Goal: Book appointment/travel/reservation

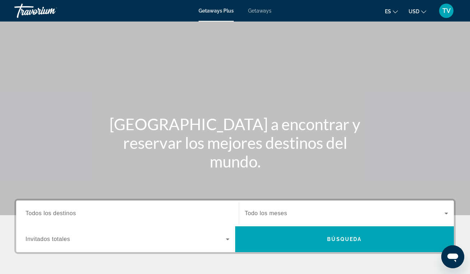
click at [70, 213] on span "Todos los destinos" at bounding box center [50, 213] width 51 height 6
click at [70, 213] on input "Destination Todos los destinos" at bounding box center [127, 214] width 204 height 9
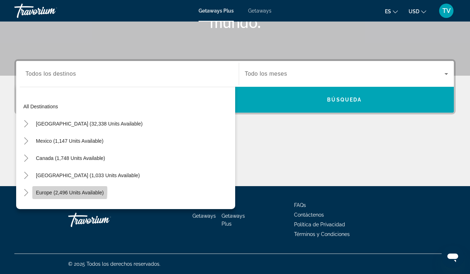
click at [58, 191] on span "Europe (2,496 units available)" at bounding box center [70, 193] width 68 height 6
type input "**********"
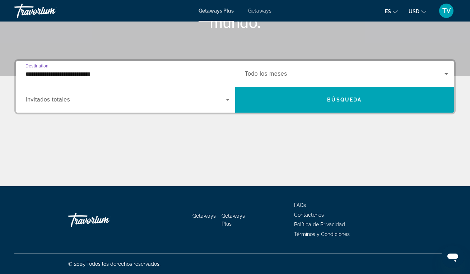
click at [41, 104] on div "Search widget" at bounding box center [127, 100] width 204 height 20
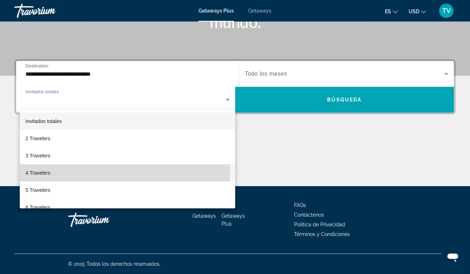
click at [85, 171] on mat-option "4 Travelers" at bounding box center [127, 172] width 215 height 17
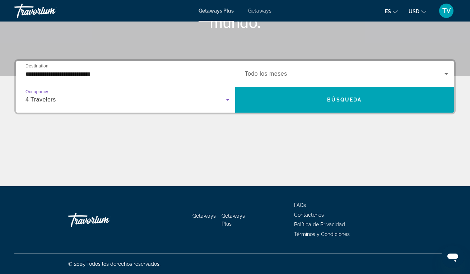
click at [445, 72] on icon "Search widget" at bounding box center [446, 74] width 9 height 9
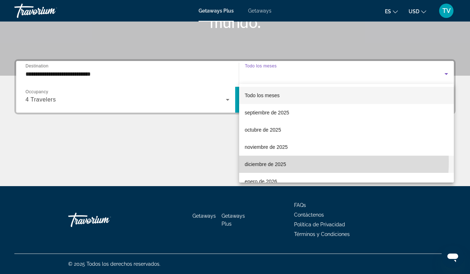
click at [279, 162] on span "diciembre de 2025" at bounding box center [265, 164] width 41 height 9
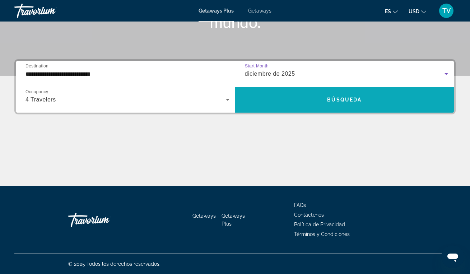
click at [354, 98] on span "Búsqueda" at bounding box center [344, 100] width 34 height 6
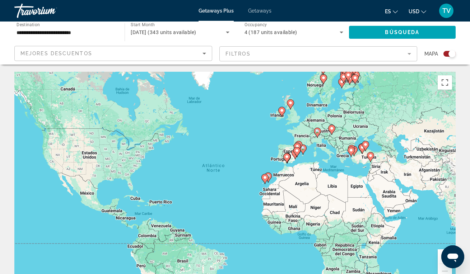
click at [349, 82] on gmp-advanced-marker "Main content" at bounding box center [348, 76] width 7 height 11
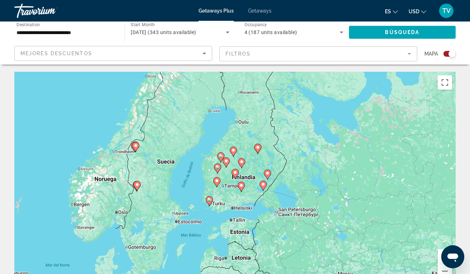
click at [235, 175] on icon "Main content" at bounding box center [235, 173] width 6 height 9
type input "**********"
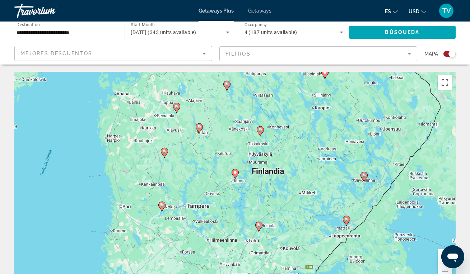
click at [235, 175] on icon "Main content" at bounding box center [235, 173] width 6 height 9
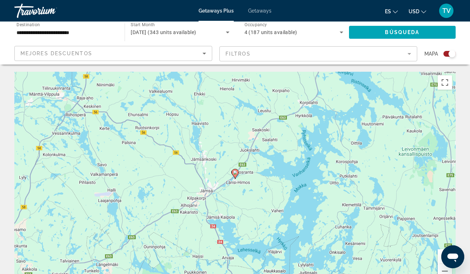
click at [235, 175] on icon "Main content" at bounding box center [235, 173] width 6 height 9
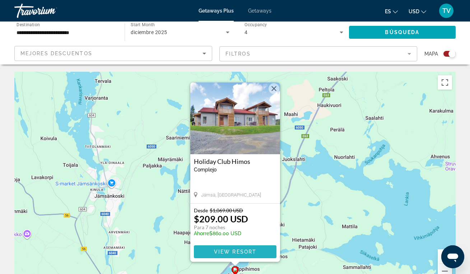
click at [248, 252] on span "View Resort" at bounding box center [235, 252] width 42 height 6
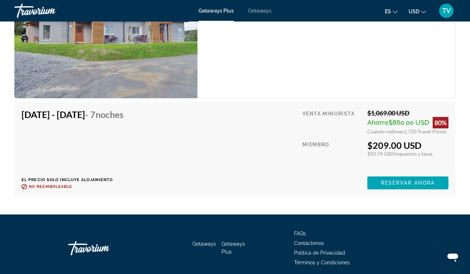
scroll to position [1209, 0]
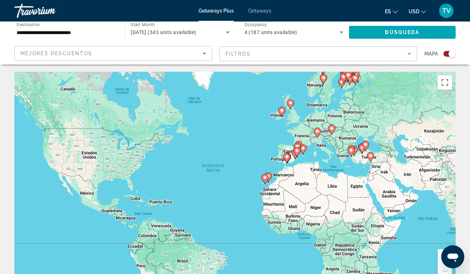
click at [350, 151] on image "Main content" at bounding box center [351, 150] width 4 height 4
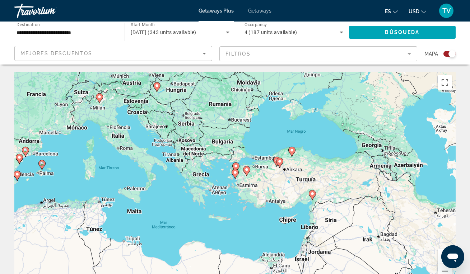
click at [234, 174] on image "Main content" at bounding box center [235, 173] width 4 height 4
type input "**********"
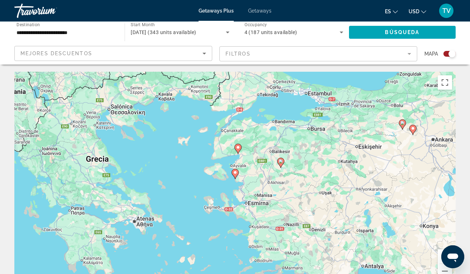
click at [235, 173] on image "Main content" at bounding box center [235, 173] width 4 height 4
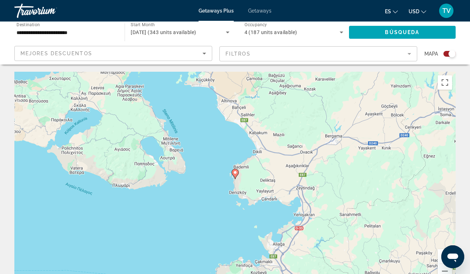
click at [235, 173] on image "Main content" at bounding box center [235, 173] width 4 height 4
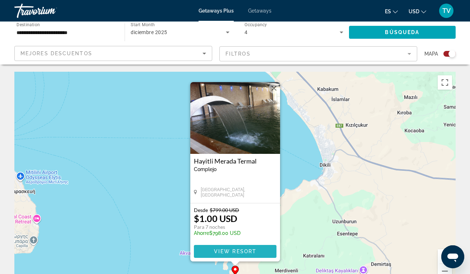
click at [231, 252] on span "View Resort" at bounding box center [235, 252] width 42 height 6
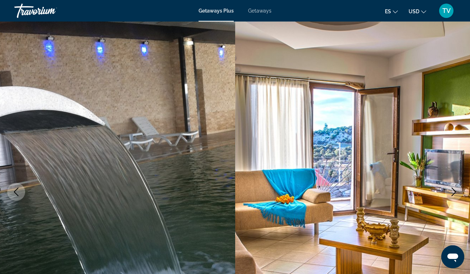
click at [449, 160] on img "Main content" at bounding box center [352, 192] width 235 height 341
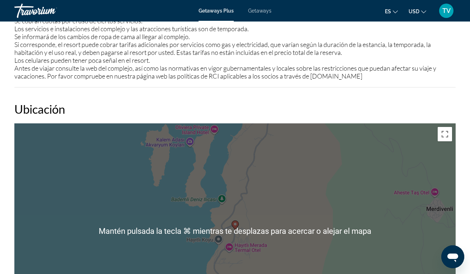
scroll to position [1028, 0]
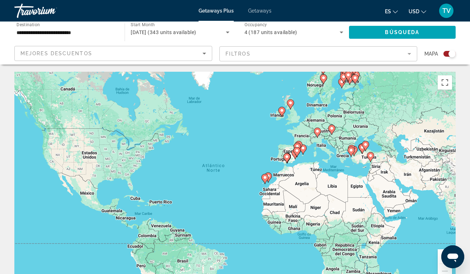
click at [265, 178] on image "Main content" at bounding box center [265, 178] width 4 height 4
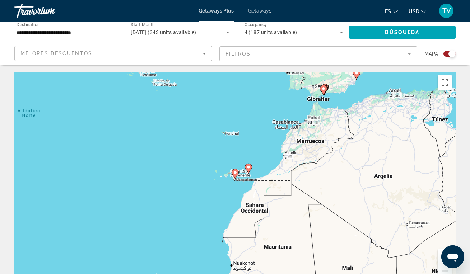
click at [238, 176] on gmp-advanced-marker "Main content" at bounding box center [235, 174] width 7 height 11
type input "**********"
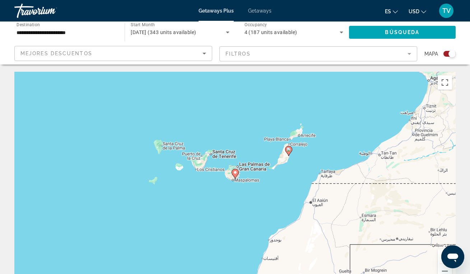
click at [237, 174] on image "Main content" at bounding box center [235, 173] width 4 height 4
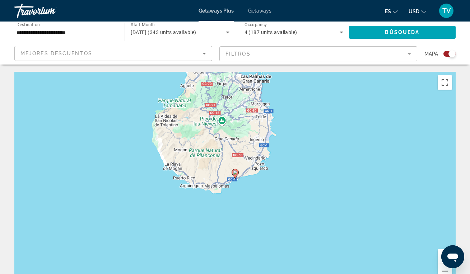
click at [236, 173] on image "Main content" at bounding box center [235, 173] width 4 height 4
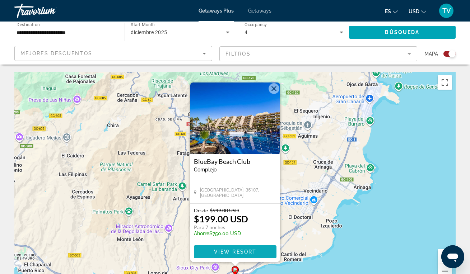
click at [215, 250] on span "View Resort" at bounding box center [235, 252] width 42 height 6
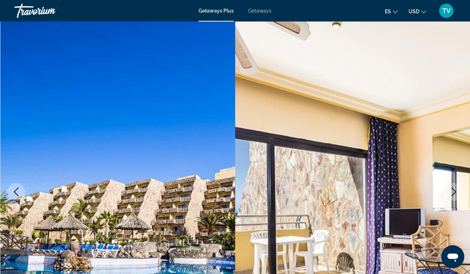
click at [455, 191] on icon "Next image" at bounding box center [454, 192] width 5 height 9
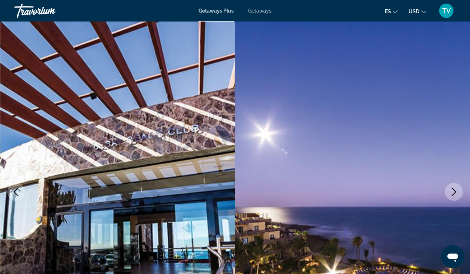
click at [455, 192] on icon "Next image" at bounding box center [454, 192] width 5 height 9
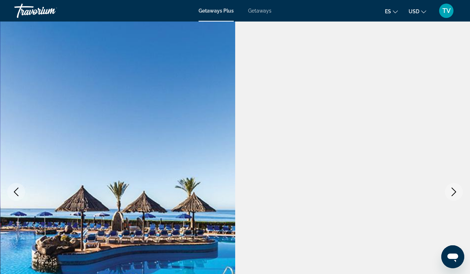
click at [455, 192] on icon "Next image" at bounding box center [454, 192] width 5 height 9
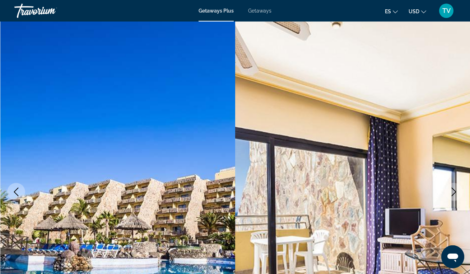
click at [455, 192] on icon "Next image" at bounding box center [454, 192] width 5 height 9
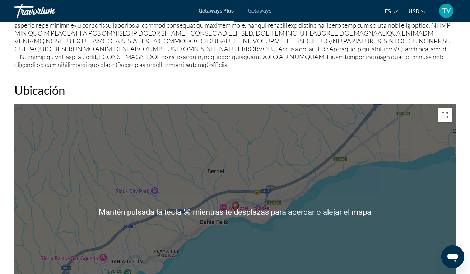
scroll to position [994, 0]
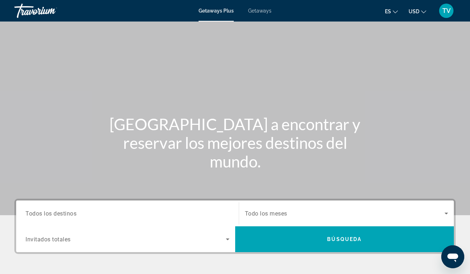
click at [254, 11] on span "Getaways" at bounding box center [259, 11] width 23 height 6
click at [96, 211] on input "Destination Todos los destinos" at bounding box center [127, 214] width 204 height 9
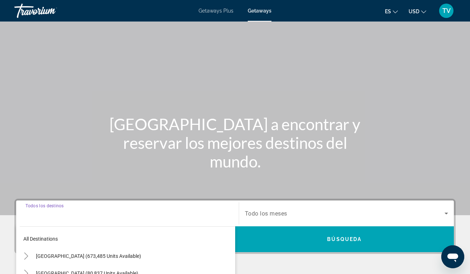
scroll to position [140, 0]
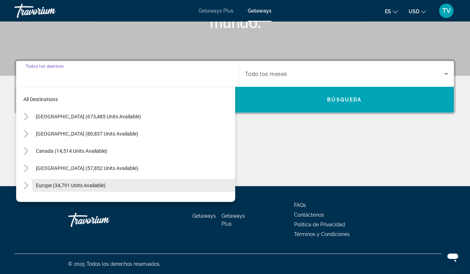
click at [80, 190] on span "Search widget" at bounding box center [133, 185] width 203 height 17
type input "**********"
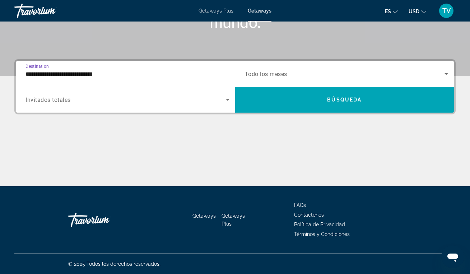
click at [182, 101] on span "Search widget" at bounding box center [125, 99] width 200 height 9
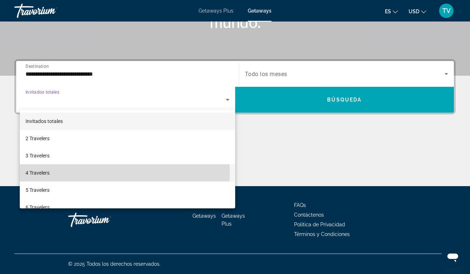
click at [80, 174] on mat-option "4 Travelers" at bounding box center [127, 172] width 215 height 17
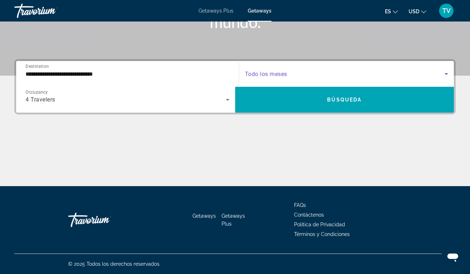
click at [369, 70] on span "Search widget" at bounding box center [345, 74] width 200 height 9
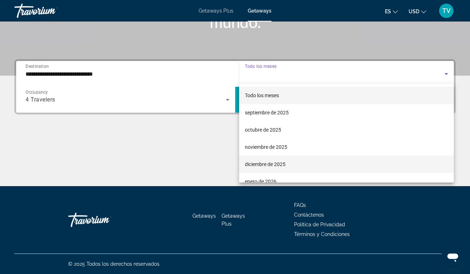
click at [266, 167] on span "diciembre de 2025" at bounding box center [265, 164] width 41 height 9
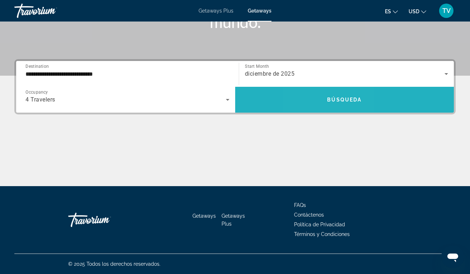
click at [323, 104] on span "Search widget" at bounding box center [344, 99] width 219 height 17
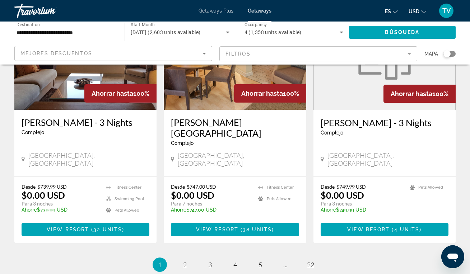
scroll to position [899, 0]
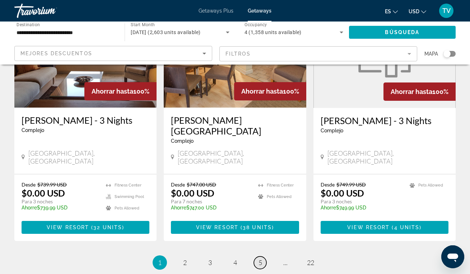
click at [262, 257] on link "page 5" at bounding box center [260, 263] width 13 height 13
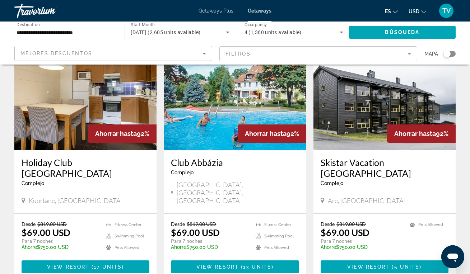
scroll to position [55, 0]
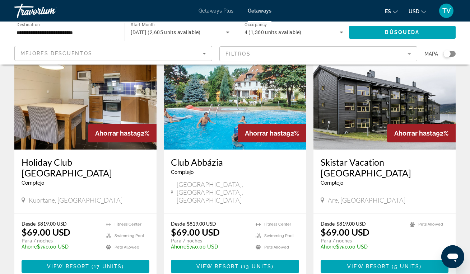
click at [47, 244] on p "Ahorre $750.00 USD" at bounding box center [60, 247] width 77 height 6
click at [56, 102] on img "Main content" at bounding box center [85, 92] width 142 height 115
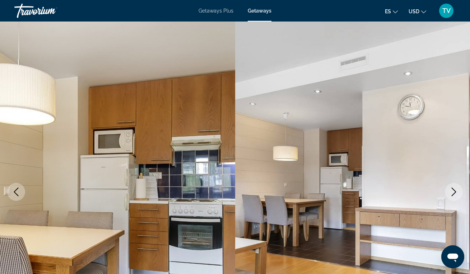
click at [454, 192] on icon "Next image" at bounding box center [453, 192] width 9 height 9
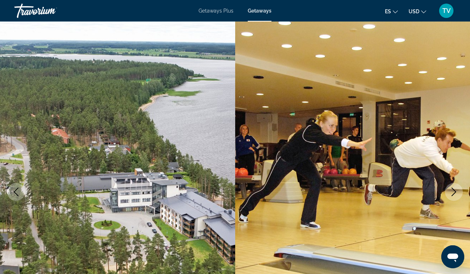
click at [454, 192] on icon "Next image" at bounding box center [453, 192] width 9 height 9
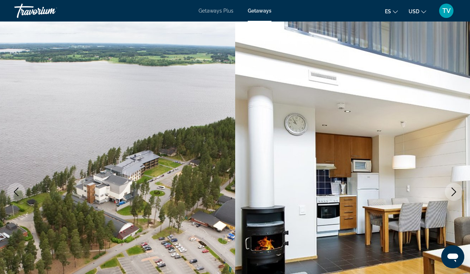
click at [454, 193] on icon "Next image" at bounding box center [454, 192] width 5 height 9
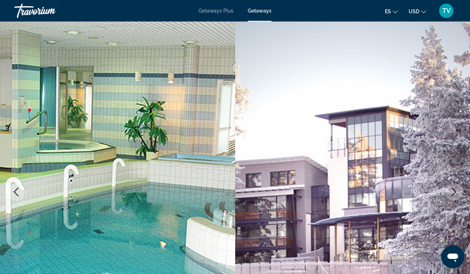
click at [455, 193] on icon "Next image" at bounding box center [454, 192] width 5 height 9
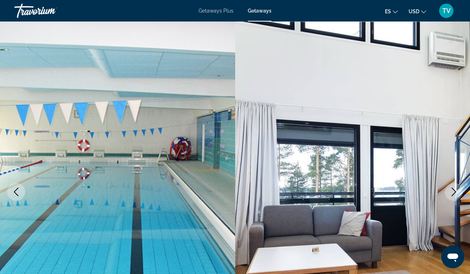
click at [455, 193] on icon "Next image" at bounding box center [453, 192] width 9 height 9
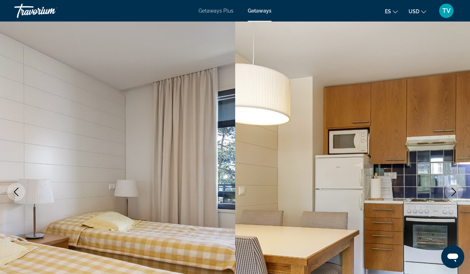
click at [455, 193] on icon "Next image" at bounding box center [453, 192] width 9 height 9
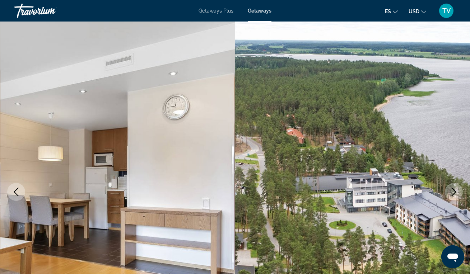
click at [455, 194] on icon "Next image" at bounding box center [453, 192] width 9 height 9
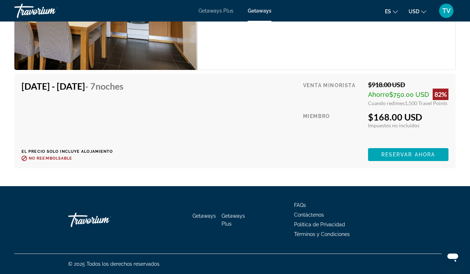
scroll to position [2608, 0]
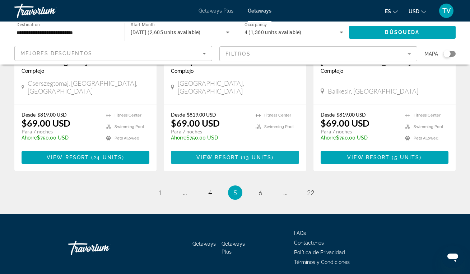
scroll to position [920, 0]
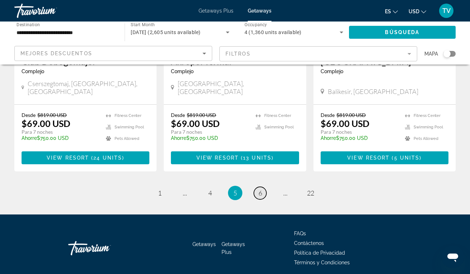
click at [263, 187] on link "page 6" at bounding box center [260, 193] width 13 height 13
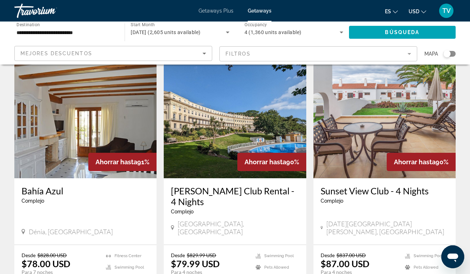
scroll to position [277, 0]
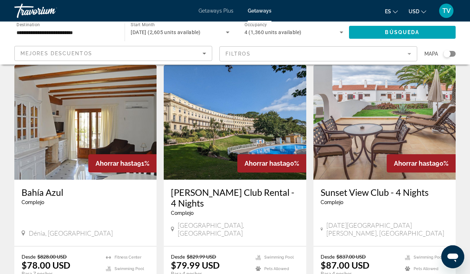
click at [69, 131] on img "Main content" at bounding box center [85, 122] width 142 height 115
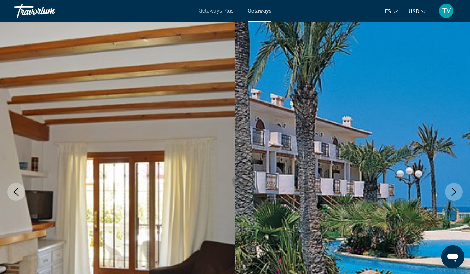
click at [456, 194] on icon "Next image" at bounding box center [453, 192] width 9 height 9
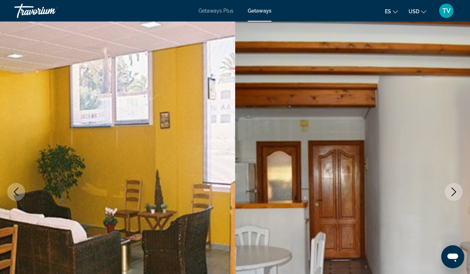
click at [456, 194] on icon "Next image" at bounding box center [453, 192] width 9 height 9
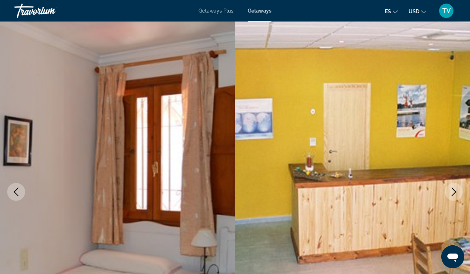
click at [455, 193] on icon "Next image" at bounding box center [453, 192] width 9 height 9
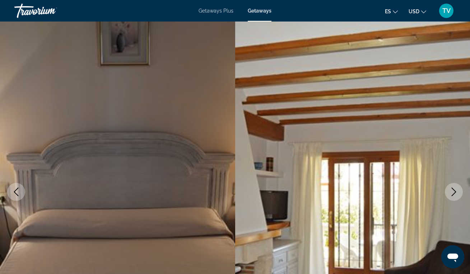
click at [455, 193] on icon "Next image" at bounding box center [453, 192] width 9 height 9
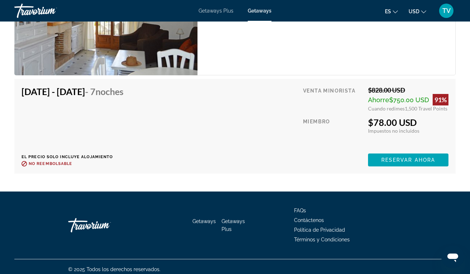
scroll to position [1485, 0]
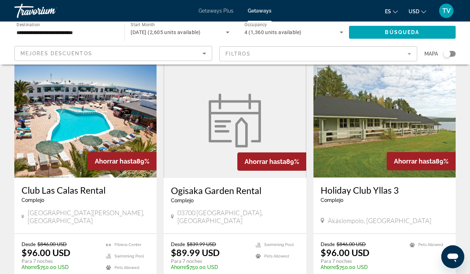
scroll to position [805, 0]
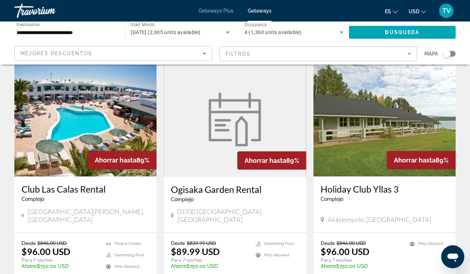
click at [209, 93] on img "Main content" at bounding box center [234, 120] width 61 height 54
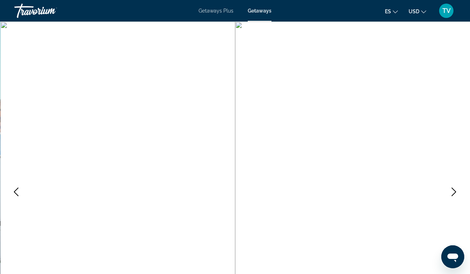
click at [456, 191] on icon "Next image" at bounding box center [453, 192] width 9 height 9
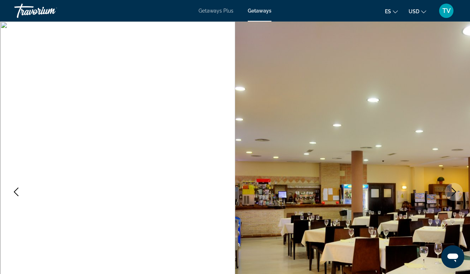
click at [456, 192] on icon "Next image" at bounding box center [453, 192] width 9 height 9
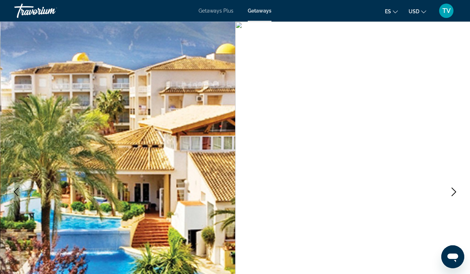
click at [456, 192] on icon "Next image" at bounding box center [453, 192] width 9 height 9
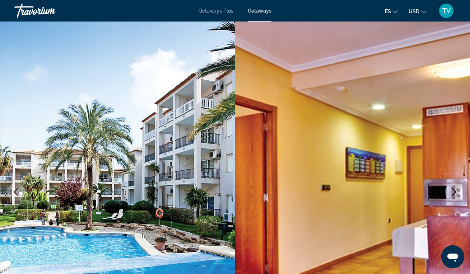
click at [456, 193] on icon "Next image" at bounding box center [453, 192] width 9 height 9
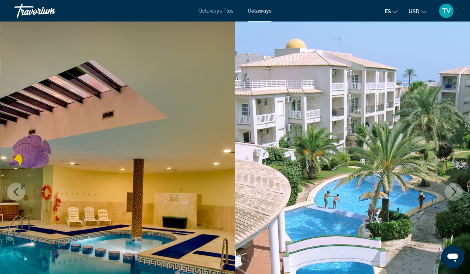
click at [456, 193] on icon "Next image" at bounding box center [453, 192] width 9 height 9
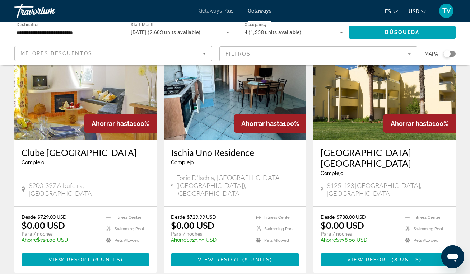
scroll to position [604, 0]
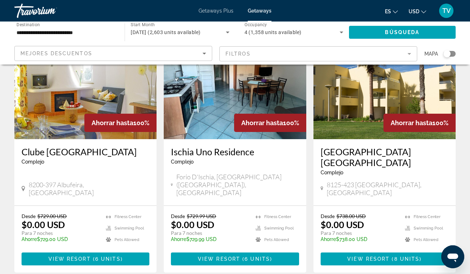
click at [212, 84] on img "Main content" at bounding box center [235, 81] width 142 height 115
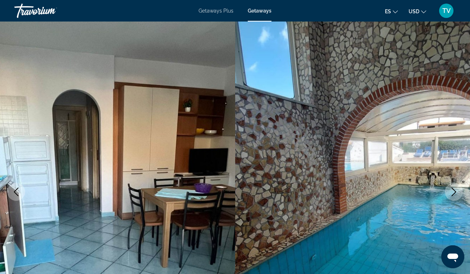
click at [450, 192] on icon "Next image" at bounding box center [453, 192] width 9 height 9
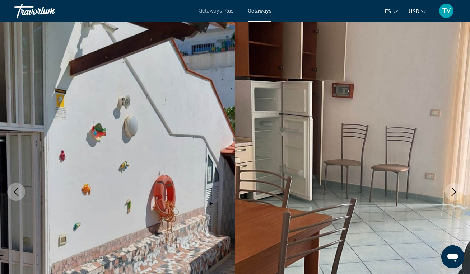
click at [450, 193] on icon "Next image" at bounding box center [453, 192] width 9 height 9
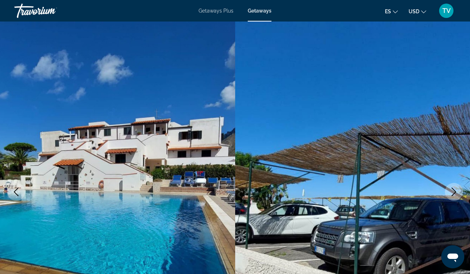
click at [450, 193] on icon "Next image" at bounding box center [453, 192] width 9 height 9
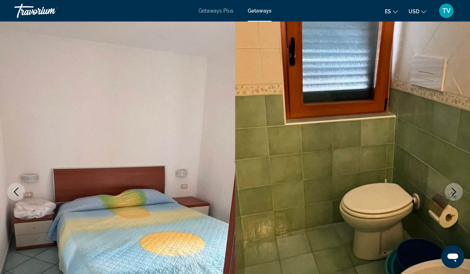
click at [450, 193] on icon "Next image" at bounding box center [453, 192] width 9 height 9
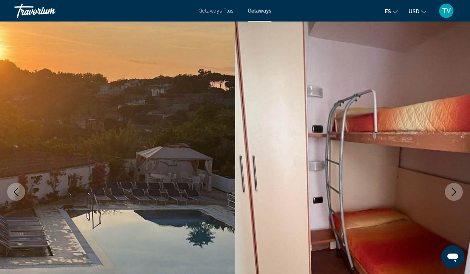
click at [450, 193] on icon "Next image" at bounding box center [453, 192] width 9 height 9
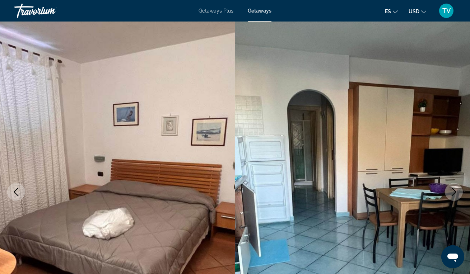
click at [450, 193] on icon "Next image" at bounding box center [453, 192] width 9 height 9
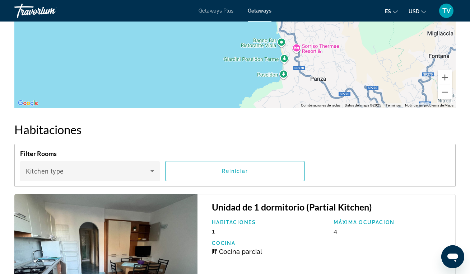
scroll to position [1304, 0]
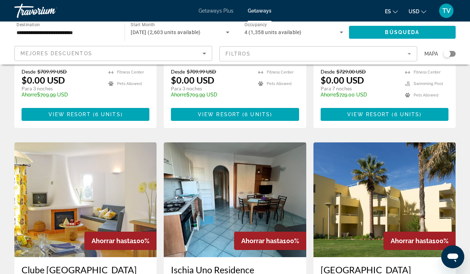
scroll to position [487, 0]
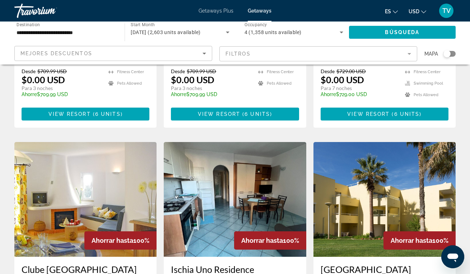
click at [378, 144] on img "Main content" at bounding box center [384, 199] width 142 height 115
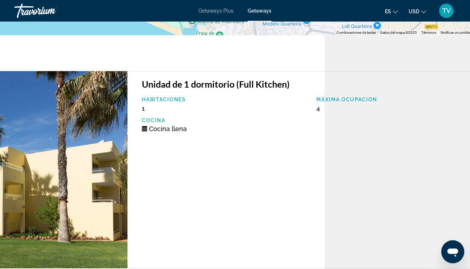
scroll to position [1421, 153]
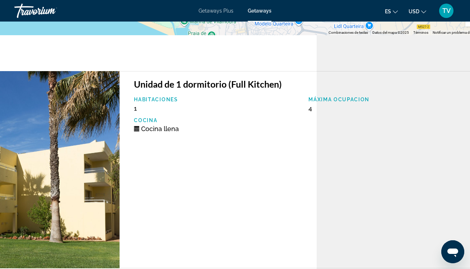
drag, startPoint x: 258, startPoint y: 100, endPoint x: 262, endPoint y: 106, distance: 6.9
click at [262, 106] on div "Unidad de 1 dormitorio (Full Kitchen) Habitaciones 1 Máxima ocupacion 4 Cocina …" at bounding box center [302, 169] width 364 height 197
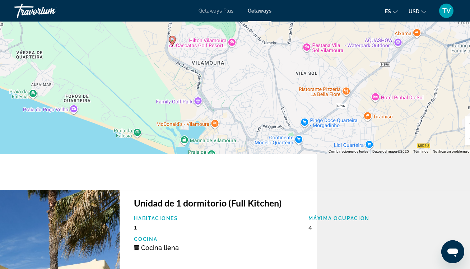
scroll to position [1244, 153]
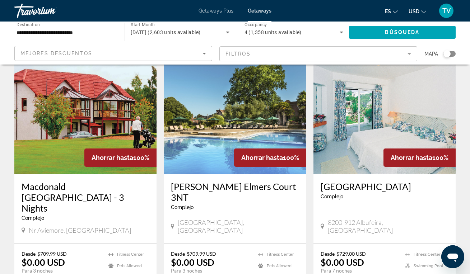
scroll to position [308, 0]
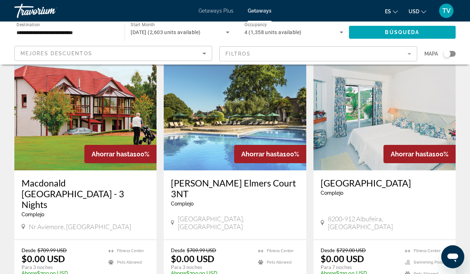
click at [382, 106] on img "Main content" at bounding box center [384, 113] width 142 height 115
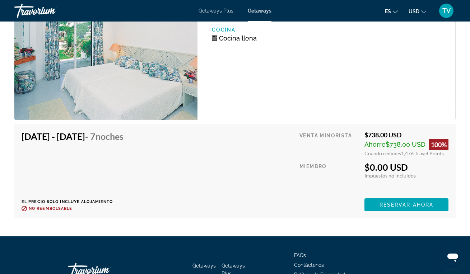
scroll to position [1816, 0]
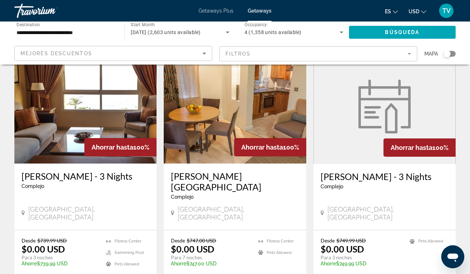
scroll to position [844, 0]
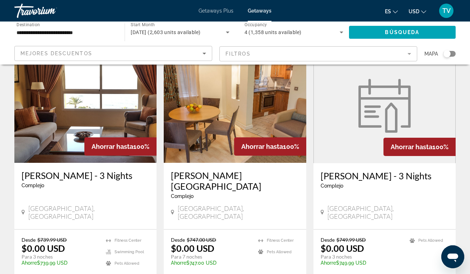
click at [87, 81] on img "Main content" at bounding box center [85, 105] width 142 height 115
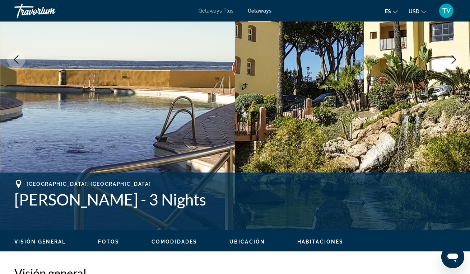
scroll to position [133, 0]
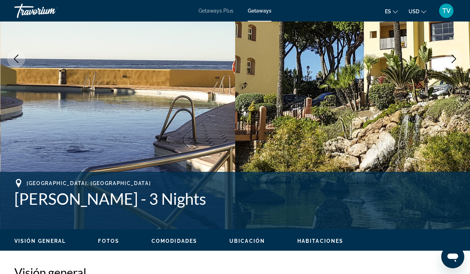
click at [454, 58] on icon "Next image" at bounding box center [454, 59] width 5 height 9
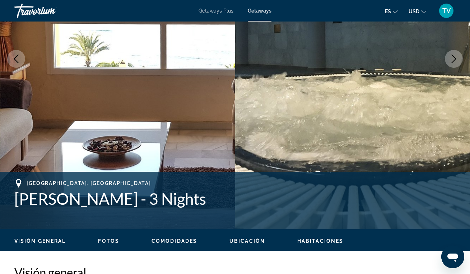
click at [454, 58] on icon "Next image" at bounding box center [454, 59] width 5 height 9
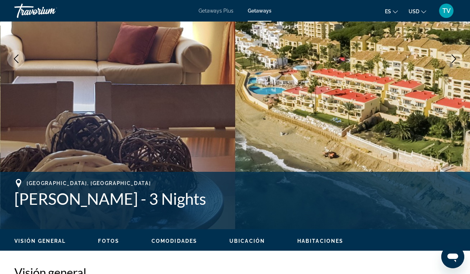
click at [454, 58] on icon "Next image" at bounding box center [454, 59] width 5 height 9
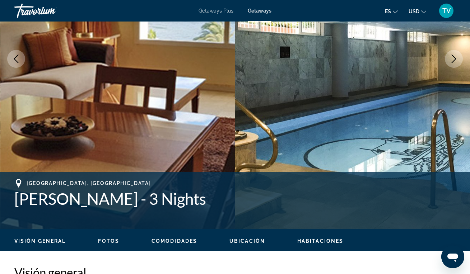
click at [454, 58] on icon "Next image" at bounding box center [454, 59] width 5 height 9
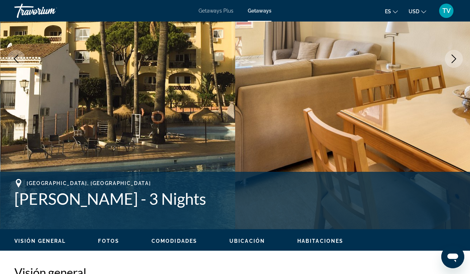
click at [454, 58] on icon "Next image" at bounding box center [454, 59] width 5 height 9
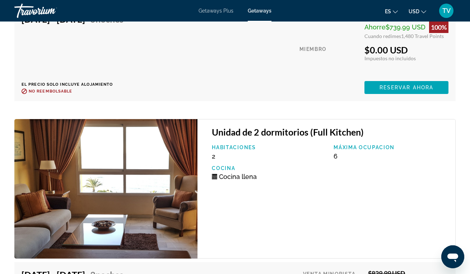
scroll to position [1806, 0]
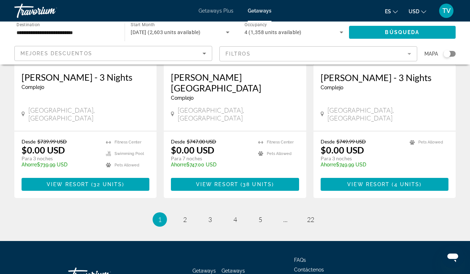
scroll to position [942, 0]
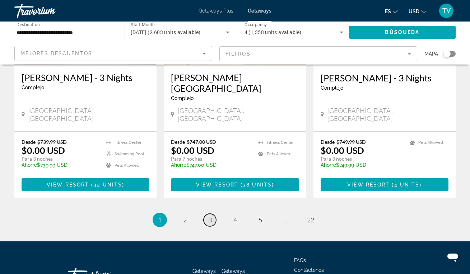
click at [213, 214] on link "page 3" at bounding box center [210, 220] width 13 height 13
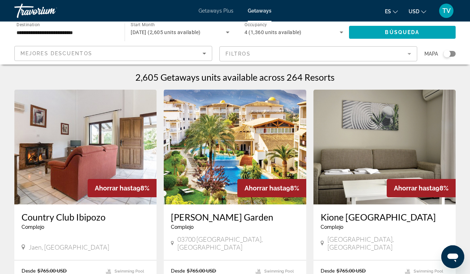
click at [39, 157] on img "Main content" at bounding box center [85, 147] width 142 height 115
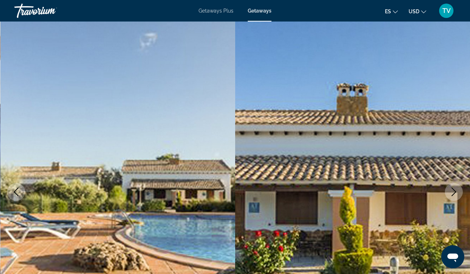
click at [454, 193] on icon "Next image" at bounding box center [454, 192] width 5 height 9
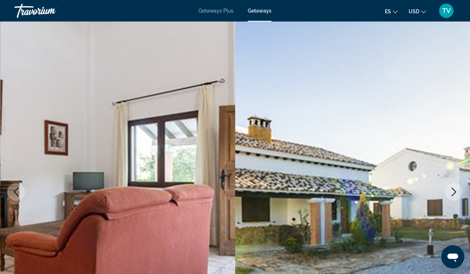
click at [454, 193] on icon "Next image" at bounding box center [454, 192] width 5 height 9
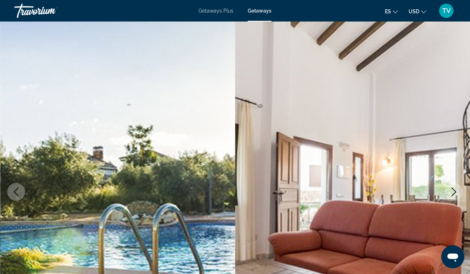
click at [454, 193] on icon "Next image" at bounding box center [454, 192] width 5 height 9
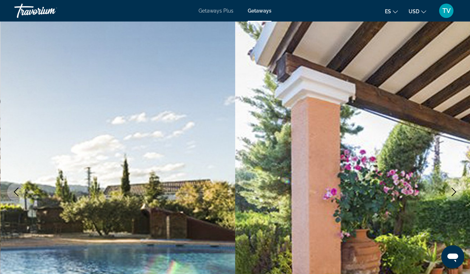
click at [454, 194] on icon "Next image" at bounding box center [453, 192] width 9 height 9
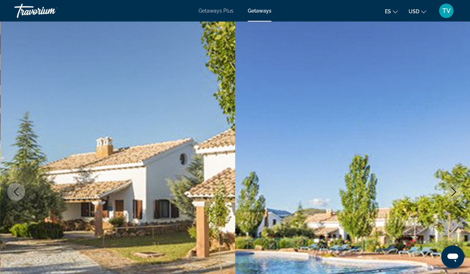
click at [454, 194] on icon "Next image" at bounding box center [453, 192] width 9 height 9
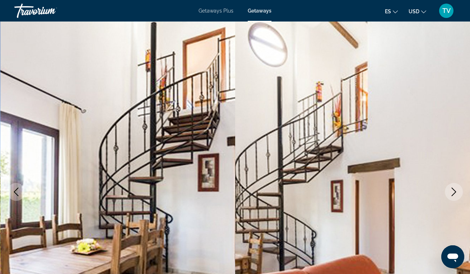
click at [454, 194] on icon "Next image" at bounding box center [453, 192] width 9 height 9
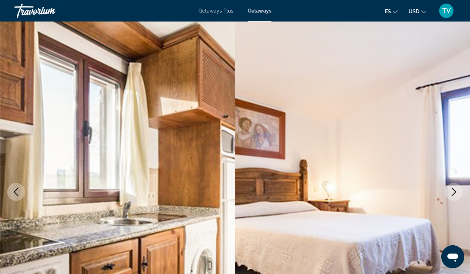
click at [454, 194] on icon "Next image" at bounding box center [453, 192] width 9 height 9
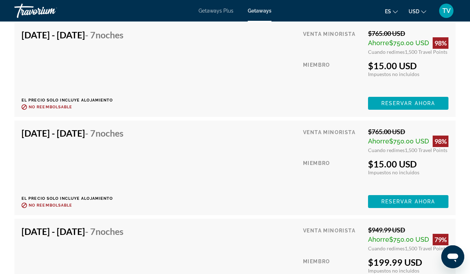
scroll to position [1503, 0]
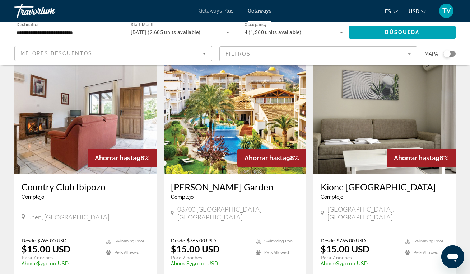
scroll to position [31, 0]
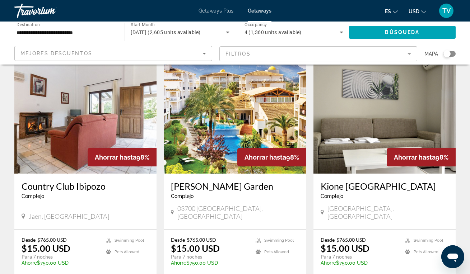
click at [385, 111] on img "Main content" at bounding box center [384, 116] width 142 height 115
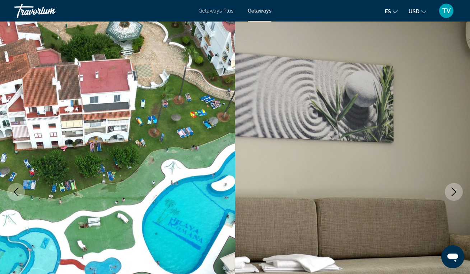
click at [459, 192] on button "Next image" at bounding box center [454, 192] width 18 height 18
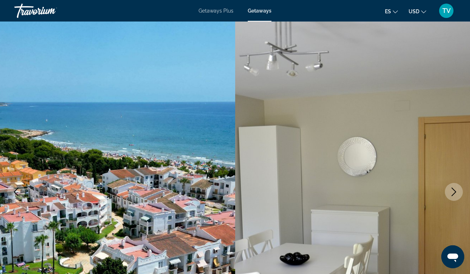
click at [456, 191] on icon "Next image" at bounding box center [453, 192] width 9 height 9
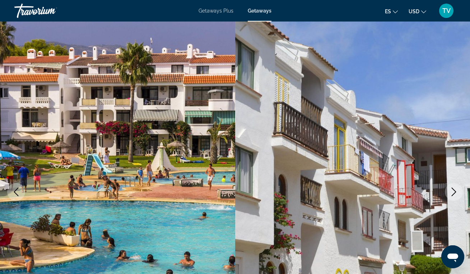
click at [456, 191] on icon "Next image" at bounding box center [453, 192] width 9 height 9
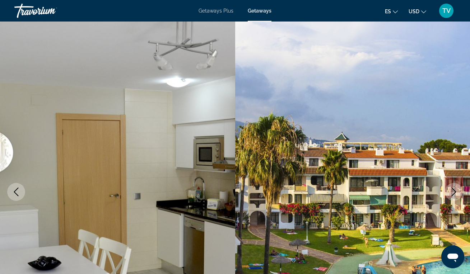
click at [456, 191] on icon "Next image" at bounding box center [453, 192] width 9 height 9
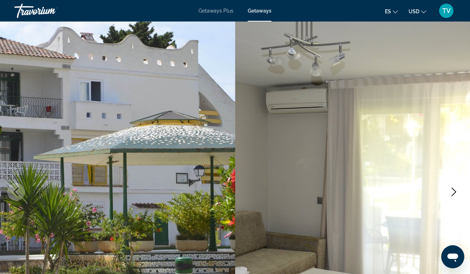
click at [456, 191] on icon "Next image" at bounding box center [453, 192] width 9 height 9
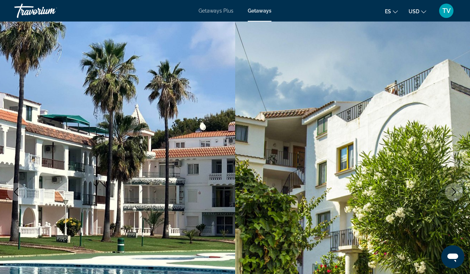
click at [456, 191] on icon "Next image" at bounding box center [453, 192] width 9 height 9
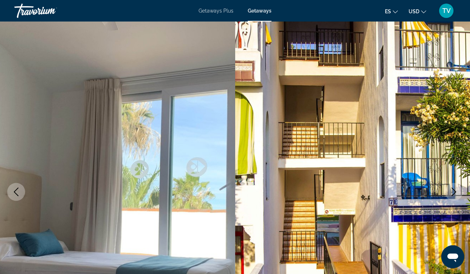
click at [456, 191] on icon "Next image" at bounding box center [453, 192] width 9 height 9
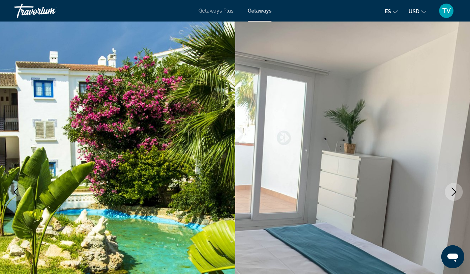
click at [456, 191] on icon "Next image" at bounding box center [453, 192] width 9 height 9
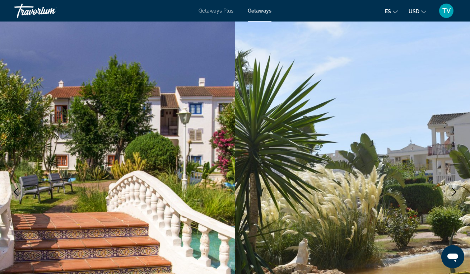
click at [456, 191] on icon "Next image" at bounding box center [453, 192] width 9 height 9
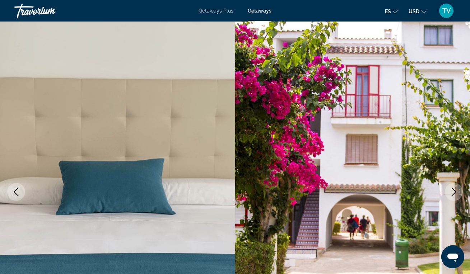
click at [456, 191] on icon "Next image" at bounding box center [453, 192] width 9 height 9
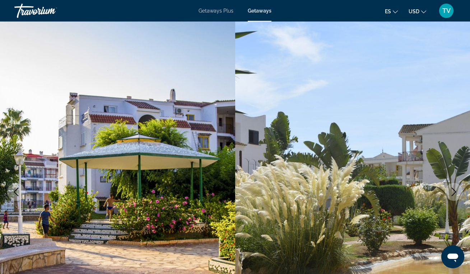
click at [456, 192] on icon "Next image" at bounding box center [453, 192] width 9 height 9
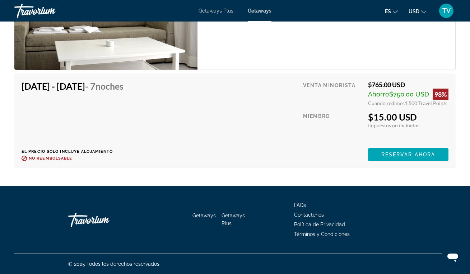
scroll to position [1482, 0]
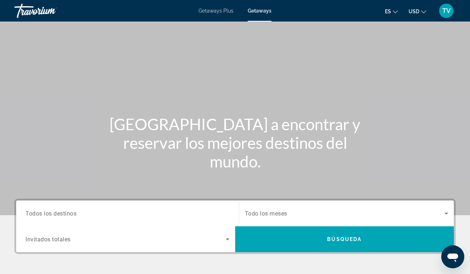
click at [62, 214] on span "Todos los destinos" at bounding box center [50, 213] width 51 height 7
click at [62, 214] on input "Destination Todos los destinos" at bounding box center [127, 214] width 204 height 9
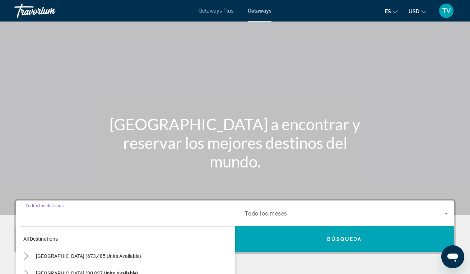
scroll to position [140, 0]
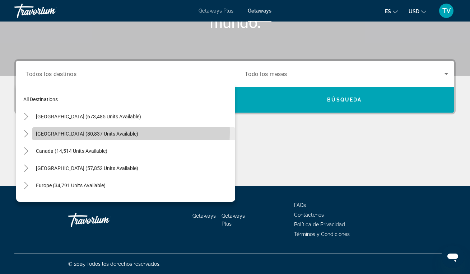
click at [43, 132] on span "[GEOGRAPHIC_DATA] (80,837 units available)" at bounding box center [87, 134] width 102 height 6
type input "**********"
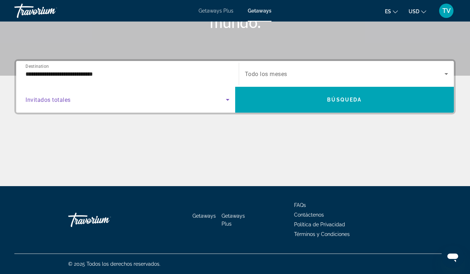
click at [143, 103] on span "Search widget" at bounding box center [125, 99] width 200 height 9
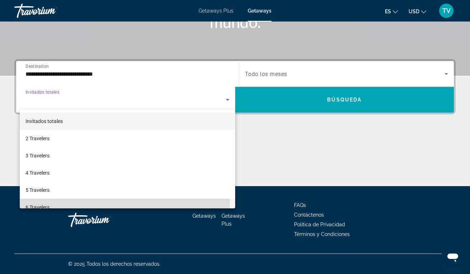
click at [102, 207] on mat-option "6 Travelers" at bounding box center [127, 207] width 215 height 17
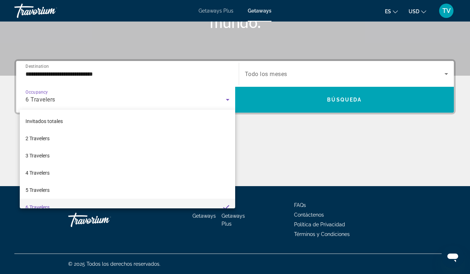
scroll to position [8, 0]
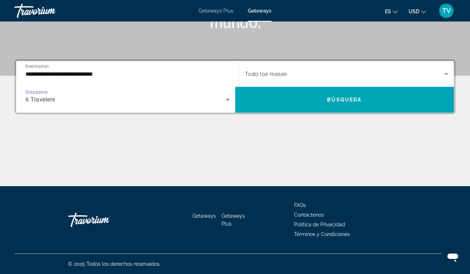
click at [347, 73] on span "Search widget" at bounding box center [345, 74] width 200 height 9
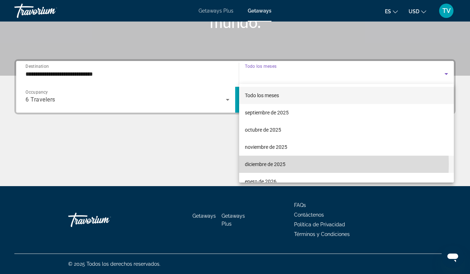
click at [301, 164] on mat-option "diciembre de 2025" at bounding box center [346, 164] width 215 height 17
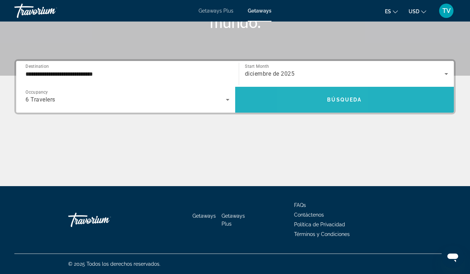
click at [320, 105] on span "Search widget" at bounding box center [344, 99] width 219 height 17
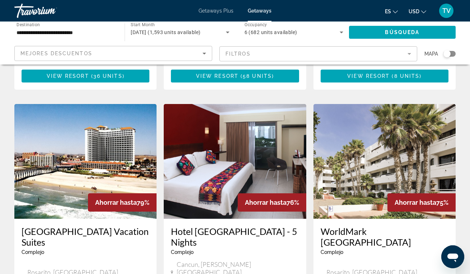
scroll to position [799, 0]
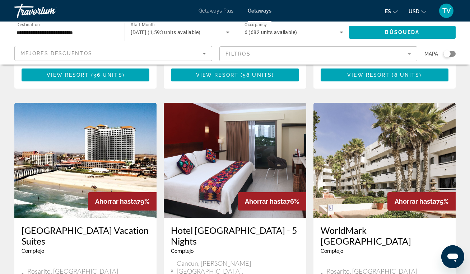
click at [60, 103] on img "Main content" at bounding box center [85, 160] width 142 height 115
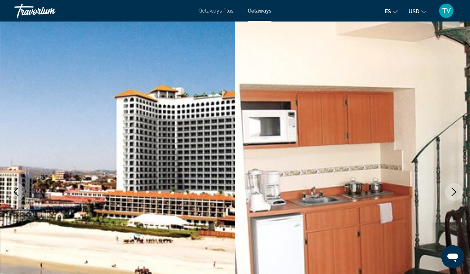
click at [459, 198] on button "Next image" at bounding box center [454, 192] width 18 height 18
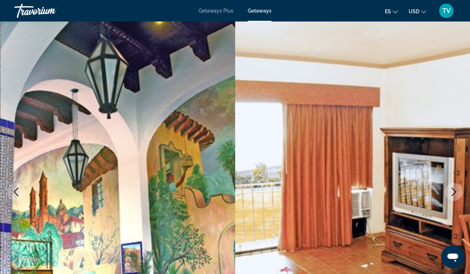
click at [458, 198] on button "Next image" at bounding box center [454, 192] width 18 height 18
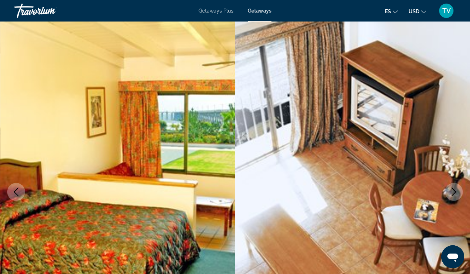
click at [457, 197] on button "Next image" at bounding box center [454, 192] width 18 height 18
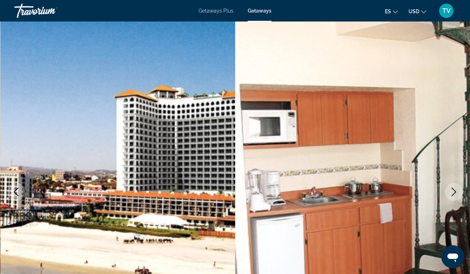
click at [457, 197] on button "Next image" at bounding box center [454, 192] width 18 height 18
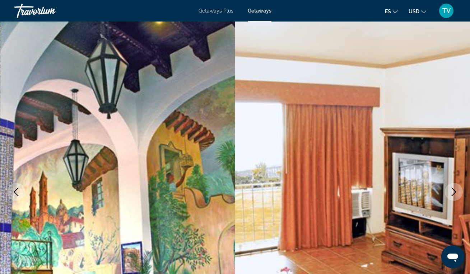
click at [457, 197] on button "Next image" at bounding box center [454, 192] width 18 height 18
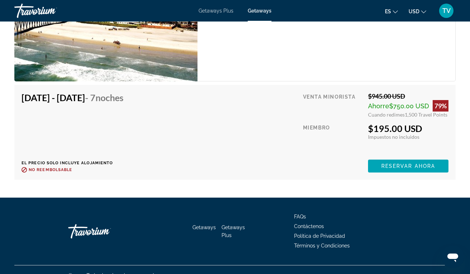
scroll to position [1418, 0]
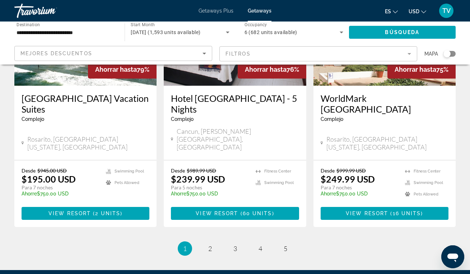
scroll to position [931, 0]
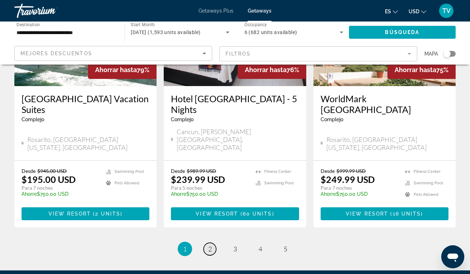
click at [216, 243] on link "page 2" at bounding box center [210, 249] width 13 height 13
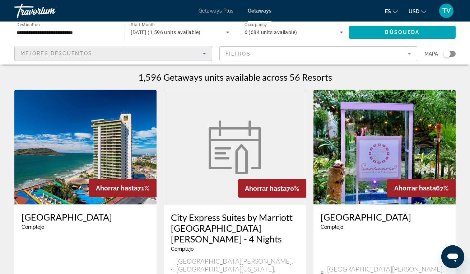
click at [206, 53] on icon "Sort by" at bounding box center [204, 53] width 9 height 9
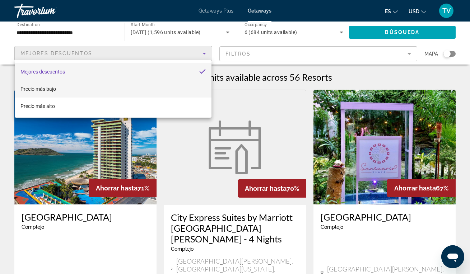
click at [120, 89] on mat-option "Precio más bajo" at bounding box center [113, 88] width 197 height 17
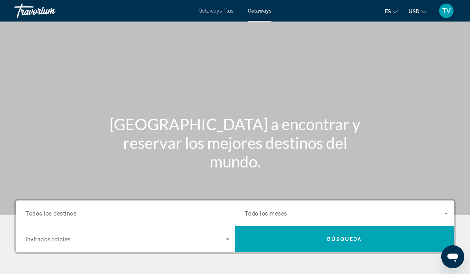
click at [224, 16] on div "Getaways Plus Getaways es English Español Français Italiano Português русский U…" at bounding box center [235, 10] width 470 height 19
click at [214, 12] on span "Getaways Plus" at bounding box center [215, 11] width 35 height 6
click at [115, 208] on div "Search widget" at bounding box center [127, 214] width 204 height 20
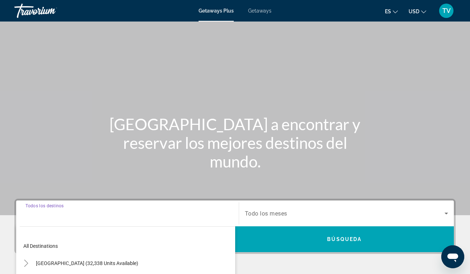
scroll to position [140, 0]
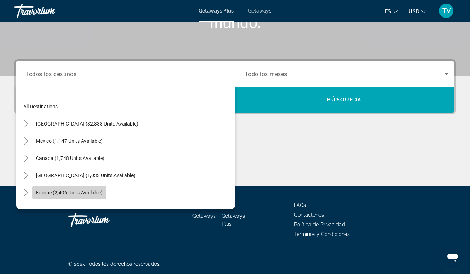
click at [84, 192] on span "Europe (2,496 units available)" at bounding box center [69, 193] width 67 height 6
type input "**********"
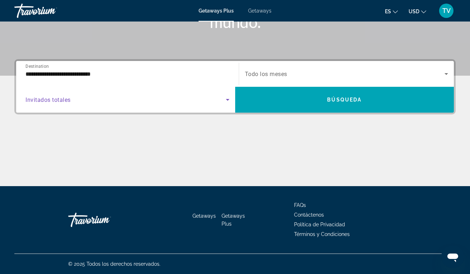
click at [111, 103] on span "Search widget" at bounding box center [125, 99] width 200 height 9
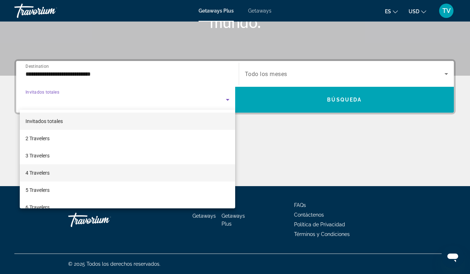
click at [63, 171] on mat-option "4 Travelers" at bounding box center [127, 172] width 215 height 17
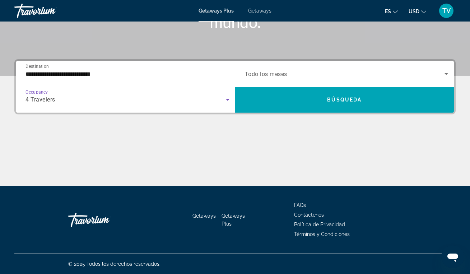
click at [300, 76] on span "Search widget" at bounding box center [345, 74] width 200 height 9
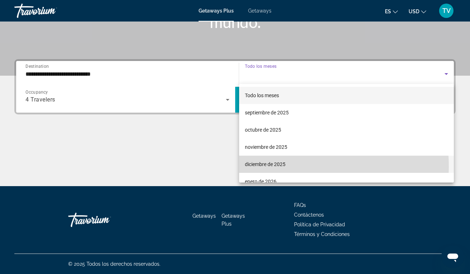
click at [258, 167] on span "diciembre de 2025" at bounding box center [265, 164] width 41 height 9
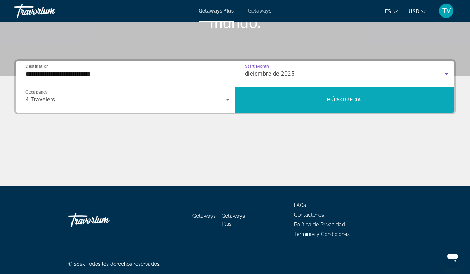
click at [318, 100] on span "Search widget" at bounding box center [344, 99] width 219 height 17
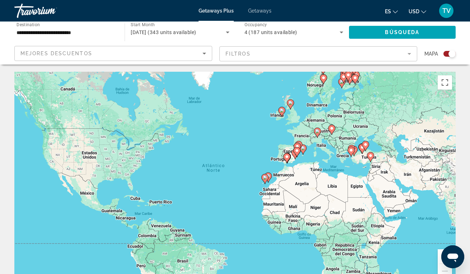
click at [331, 130] on image "Main content" at bounding box center [332, 128] width 4 height 4
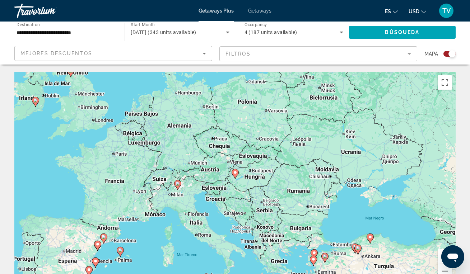
click at [235, 174] on image "Main content" at bounding box center [235, 173] width 4 height 4
type input "**********"
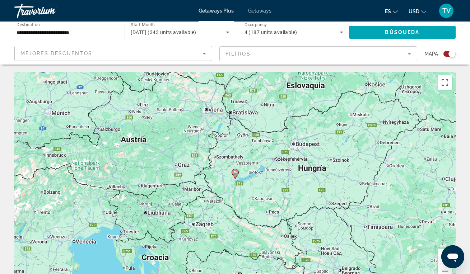
click at [235, 174] on image "Main content" at bounding box center [235, 173] width 4 height 4
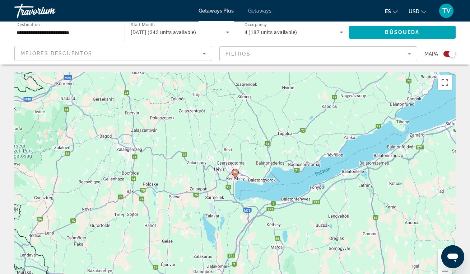
click at [235, 174] on image "Main content" at bounding box center [235, 173] width 4 height 4
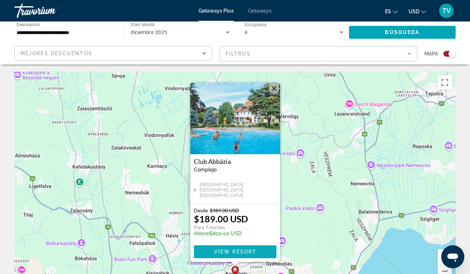
click at [236, 251] on span "View Resort" at bounding box center [235, 252] width 42 height 6
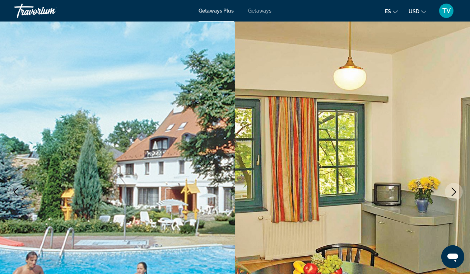
click at [236, 251] on img "Main content" at bounding box center [352, 192] width 235 height 341
click at [454, 191] on icon "Next image" at bounding box center [453, 192] width 9 height 9
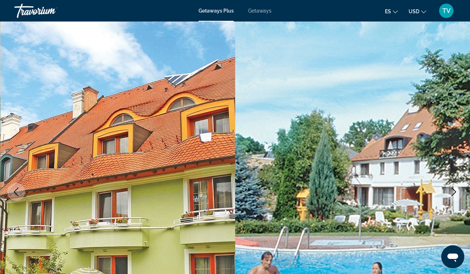
click at [454, 191] on icon "Next image" at bounding box center [453, 192] width 9 height 9
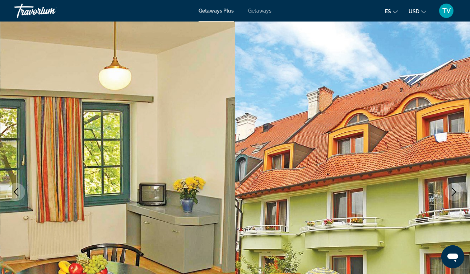
click at [454, 191] on icon "Next image" at bounding box center [453, 192] width 9 height 9
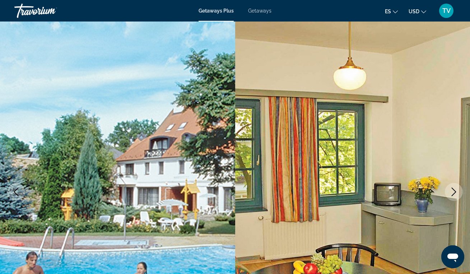
click at [455, 192] on icon "Next image" at bounding box center [453, 192] width 9 height 9
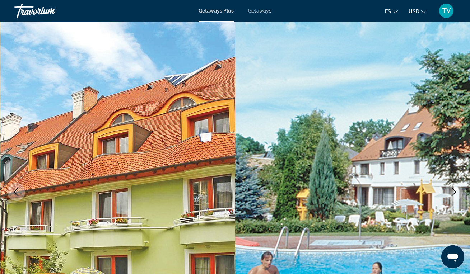
click at [455, 192] on icon "Next image" at bounding box center [453, 192] width 9 height 9
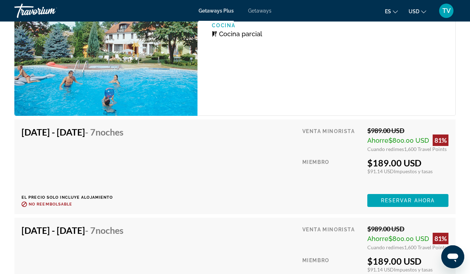
scroll to position [1739, 0]
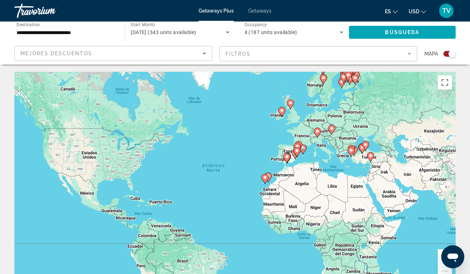
click at [317, 135] on icon "Main content" at bounding box center [317, 132] width 6 height 9
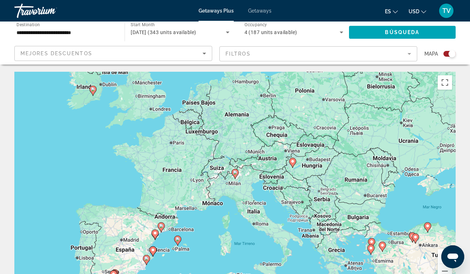
click at [253, 11] on span "Getaways" at bounding box center [259, 11] width 23 height 6
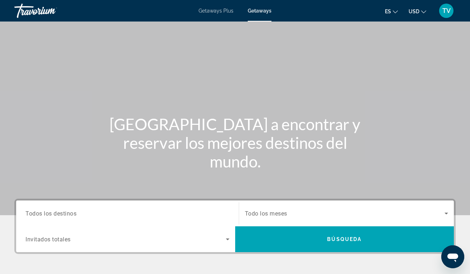
click at [100, 216] on input "Destination Todos los destinos" at bounding box center [127, 214] width 204 height 9
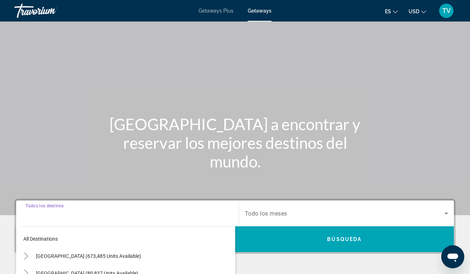
scroll to position [140, 0]
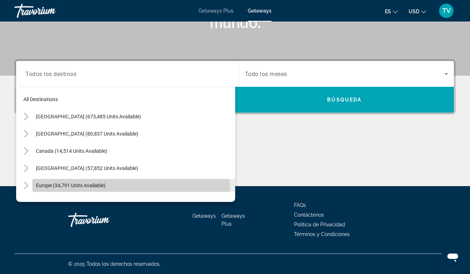
click at [77, 187] on span "Europe (34,791 units available)" at bounding box center [71, 186] width 70 height 6
type input "**********"
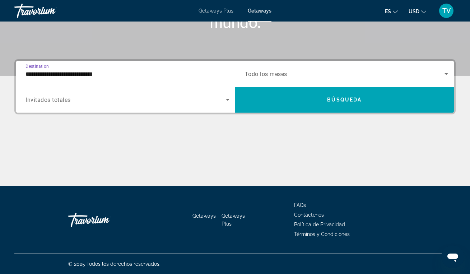
click at [65, 98] on span "Invitados totales" at bounding box center [47, 100] width 45 height 7
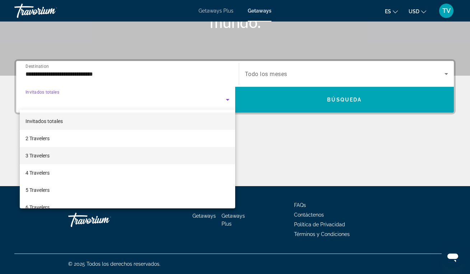
click at [55, 160] on mat-option "3 Travelers" at bounding box center [127, 155] width 215 height 17
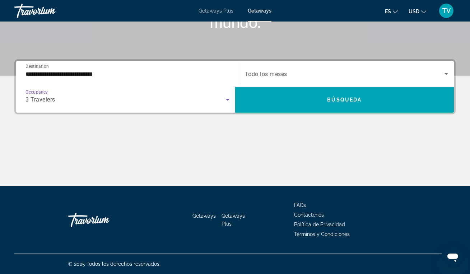
click at [263, 74] on span "Todo los meses" at bounding box center [266, 74] width 42 height 7
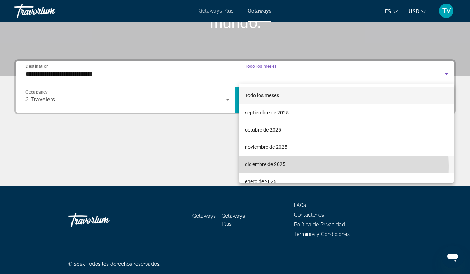
click at [263, 167] on span "diciembre de 2025" at bounding box center [265, 164] width 41 height 9
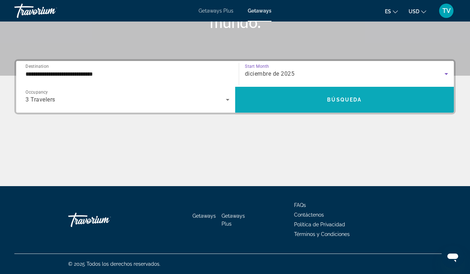
click at [347, 105] on span "Search widget" at bounding box center [344, 99] width 219 height 17
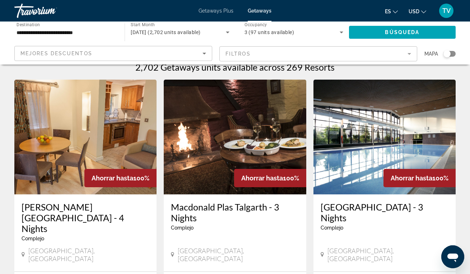
scroll to position [9, 0]
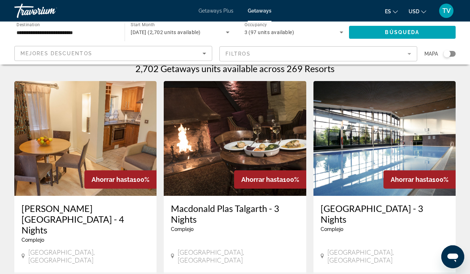
click at [453, 54] on div "Search widget" at bounding box center [449, 54] width 12 height 6
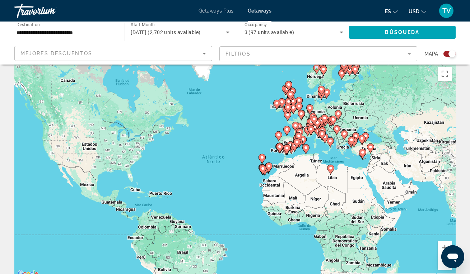
click at [310, 121] on gmp-advanced-marker "Main content" at bounding box center [313, 120] width 7 height 11
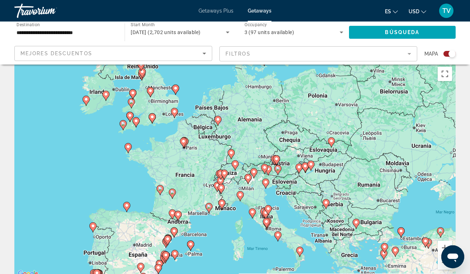
click at [176, 111] on image "Main content" at bounding box center [174, 111] width 4 height 4
type input "**********"
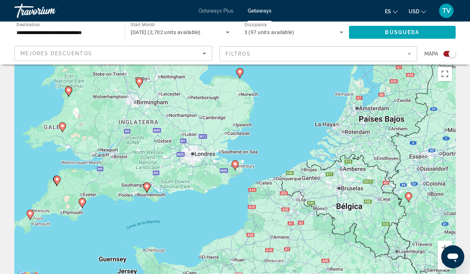
click at [236, 165] on image "Main content" at bounding box center [235, 164] width 4 height 4
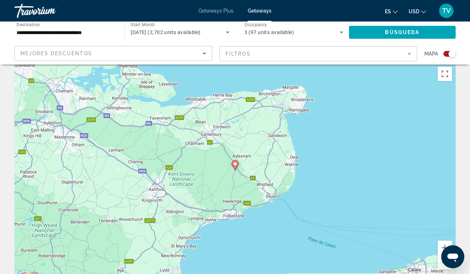
click at [235, 164] on image "Main content" at bounding box center [235, 164] width 4 height 4
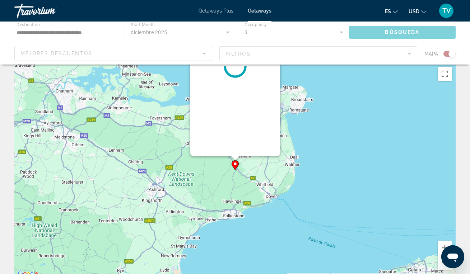
scroll to position [0, 0]
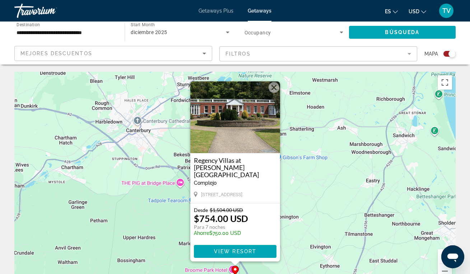
click at [275, 89] on button "Cerrar" at bounding box center [273, 87] width 11 height 11
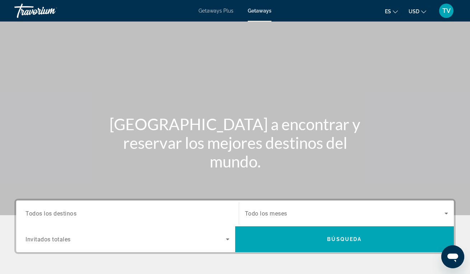
click at [117, 206] on div "Search widget" at bounding box center [127, 214] width 204 height 20
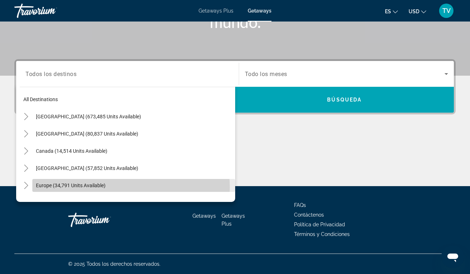
click at [107, 188] on span "Search widget" at bounding box center [133, 185] width 203 height 17
type input "**********"
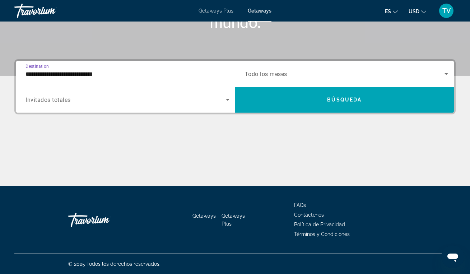
click at [107, 188] on div "Getaways Getaways Plus FAQs Contáctenos Política de Privacidad Términos y Condi…" at bounding box center [234, 219] width 441 height 67
click at [126, 101] on span "Search widget" at bounding box center [125, 99] width 200 height 9
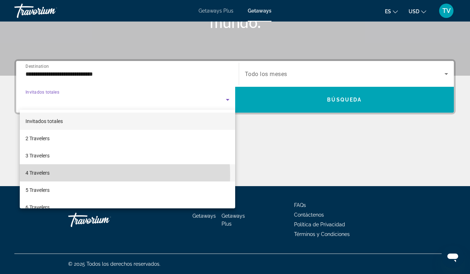
click at [71, 176] on mat-option "4 Travelers" at bounding box center [127, 172] width 215 height 17
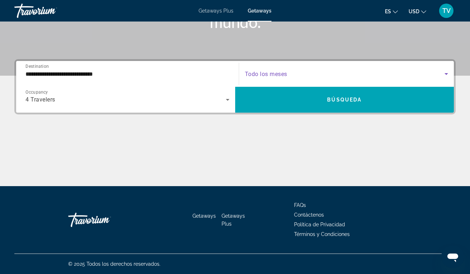
click at [314, 70] on span "Search widget" at bounding box center [345, 74] width 200 height 9
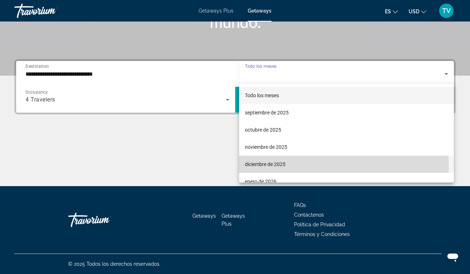
click at [267, 167] on span "diciembre de 2025" at bounding box center [265, 164] width 41 height 9
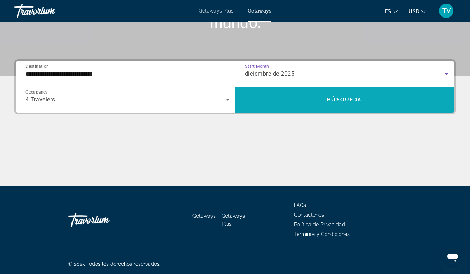
click at [321, 106] on span "Search widget" at bounding box center [344, 99] width 219 height 17
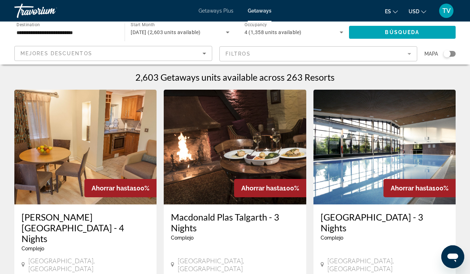
click at [453, 53] on div "Search widget" at bounding box center [449, 54] width 12 height 6
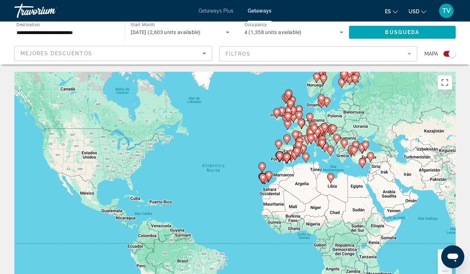
click at [309, 118] on image "Main content" at bounding box center [310, 117] width 4 height 4
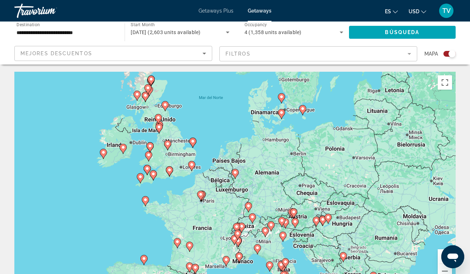
click at [254, 217] on image "Main content" at bounding box center [252, 217] width 4 height 4
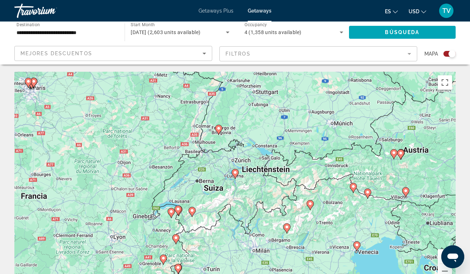
click at [220, 128] on image "Main content" at bounding box center [218, 128] width 4 height 4
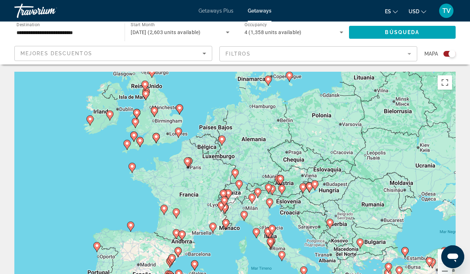
click at [234, 174] on image "Main content" at bounding box center [235, 173] width 4 height 4
type input "**********"
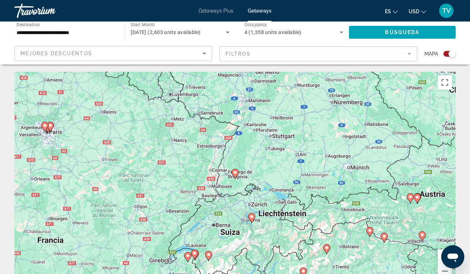
click at [234, 174] on image "Main content" at bounding box center [235, 173] width 4 height 4
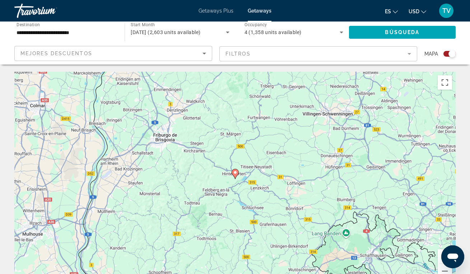
click at [234, 174] on image "Main content" at bounding box center [235, 173] width 4 height 4
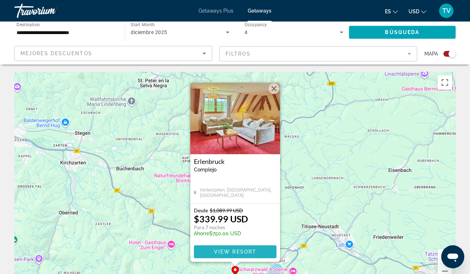
click at [247, 253] on span "View Resort" at bounding box center [235, 252] width 42 height 6
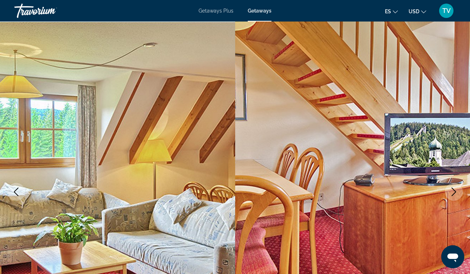
click at [455, 193] on icon "Next image" at bounding box center [453, 192] width 9 height 9
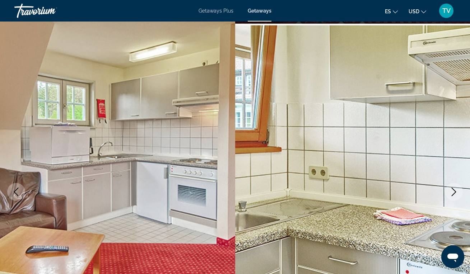
click at [455, 194] on icon "Next image" at bounding box center [453, 192] width 9 height 9
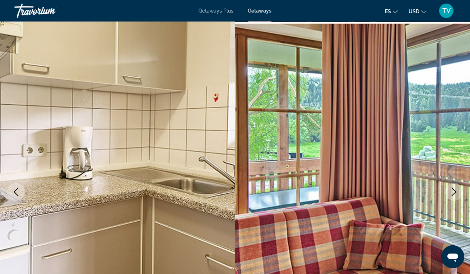
click at [456, 192] on icon "Next image" at bounding box center [454, 192] width 5 height 9
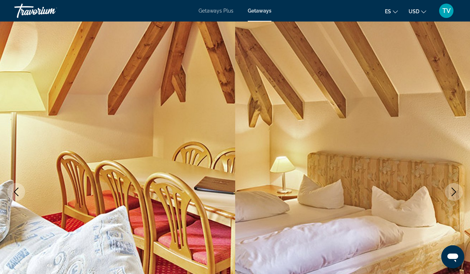
click at [455, 192] on icon "Next image" at bounding box center [453, 192] width 9 height 9
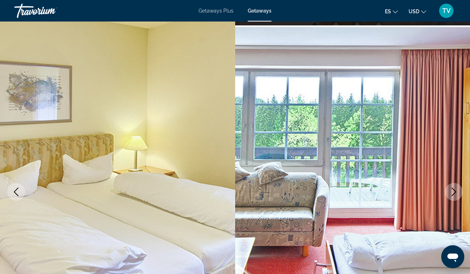
click at [455, 192] on icon "Next image" at bounding box center [454, 192] width 5 height 9
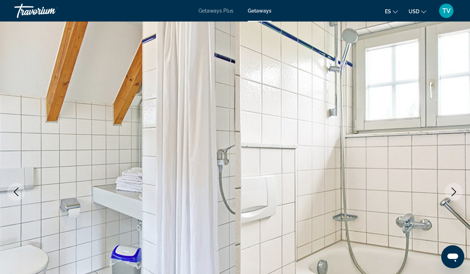
click at [455, 193] on icon "Next image" at bounding box center [453, 192] width 9 height 9
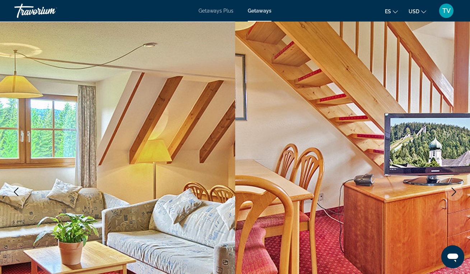
click at [455, 193] on icon "Next image" at bounding box center [453, 192] width 9 height 9
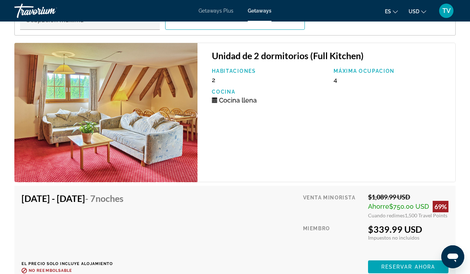
scroll to position [1406, 0]
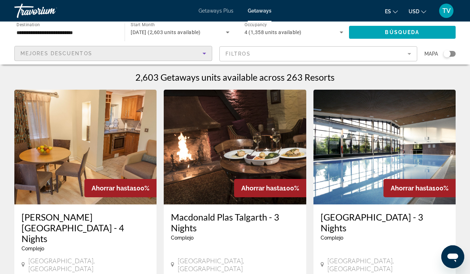
click at [169, 50] on div "Mejores descuentos" at bounding box center [111, 53] width 182 height 9
